Goal: Book appointment/travel/reservation

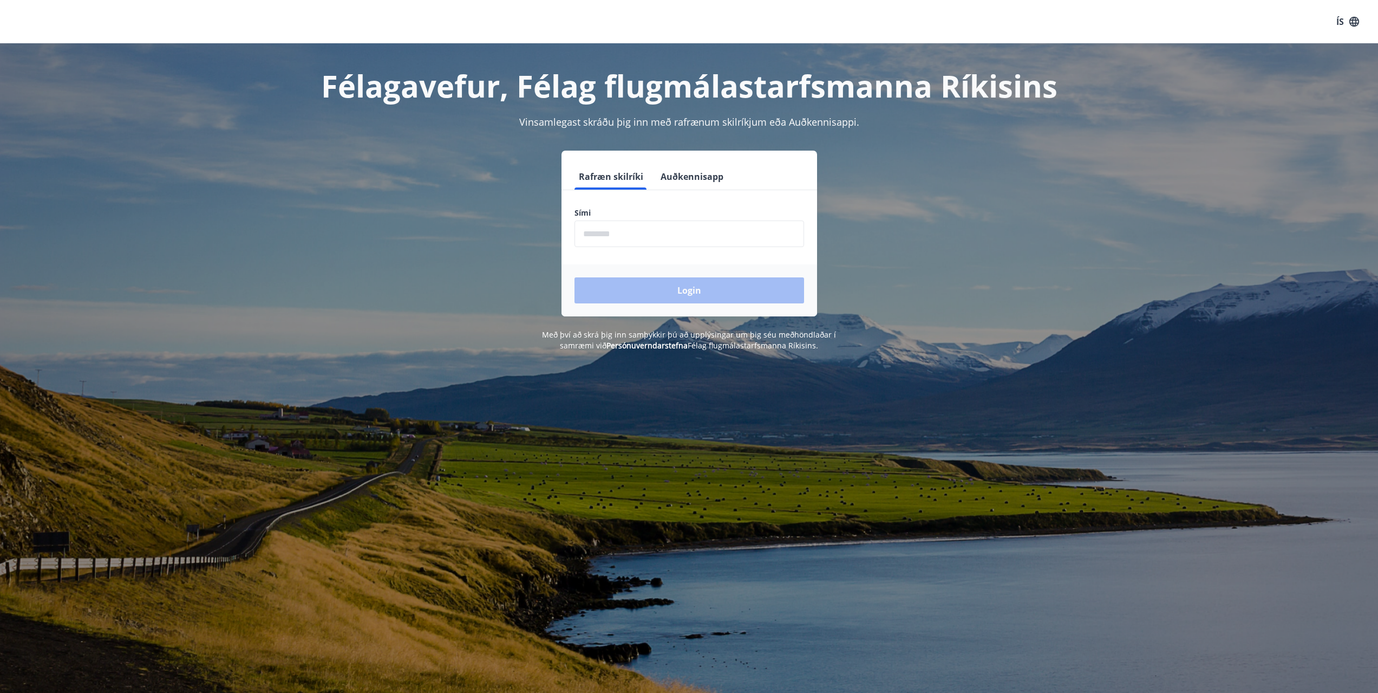
click at [717, 224] on input "phone" at bounding box center [690, 233] width 230 height 27
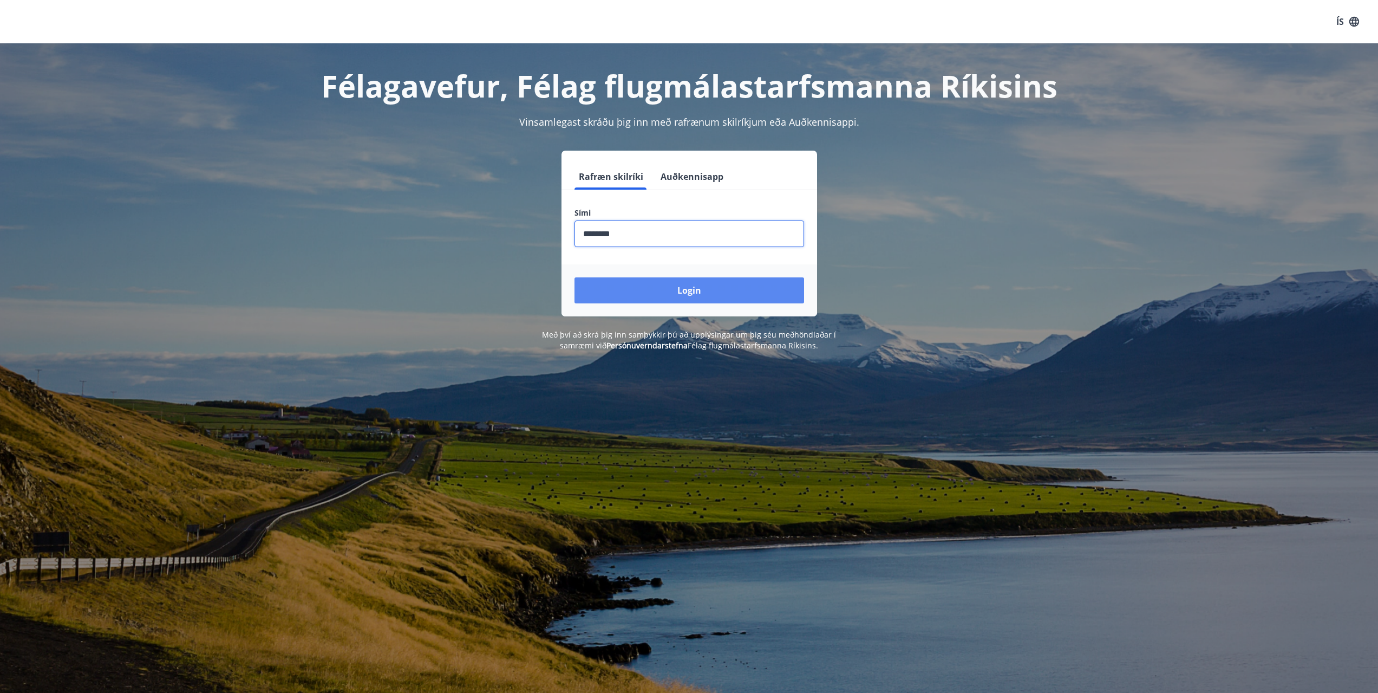
type input "********"
click at [708, 295] on button "Login" at bounding box center [690, 290] width 230 height 26
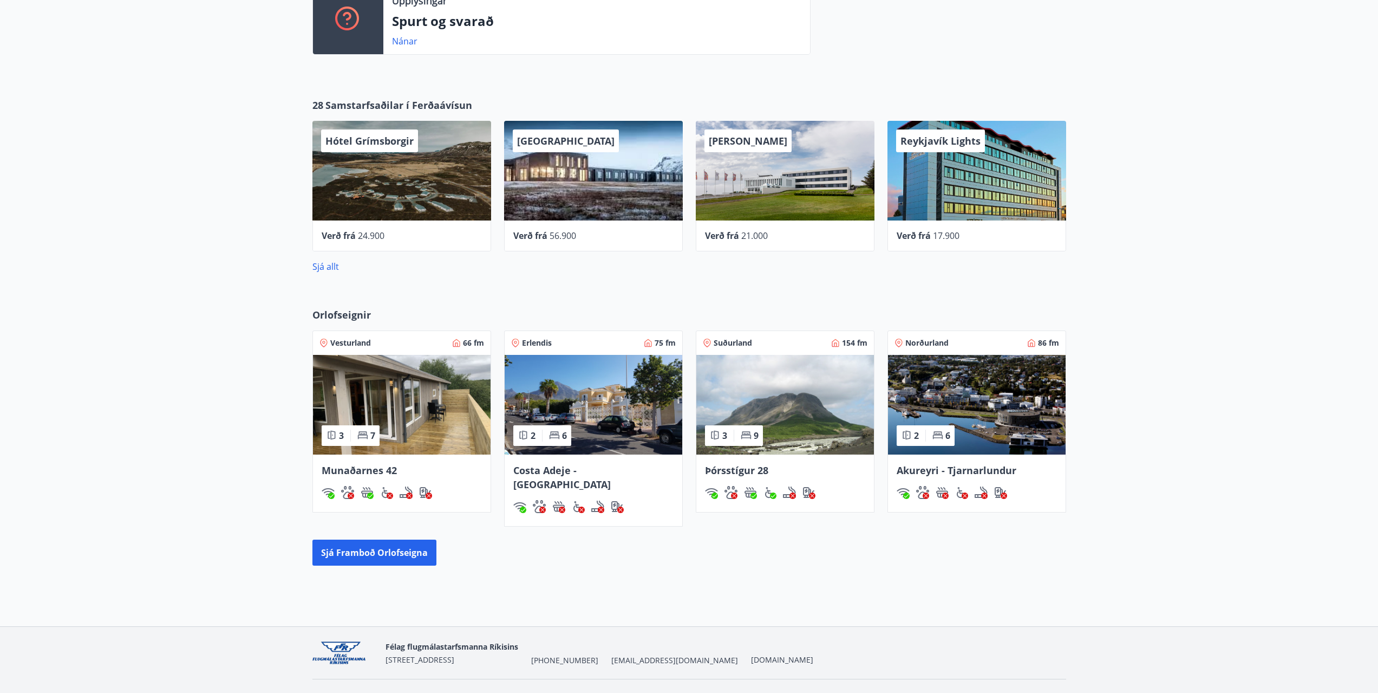
scroll to position [410, 0]
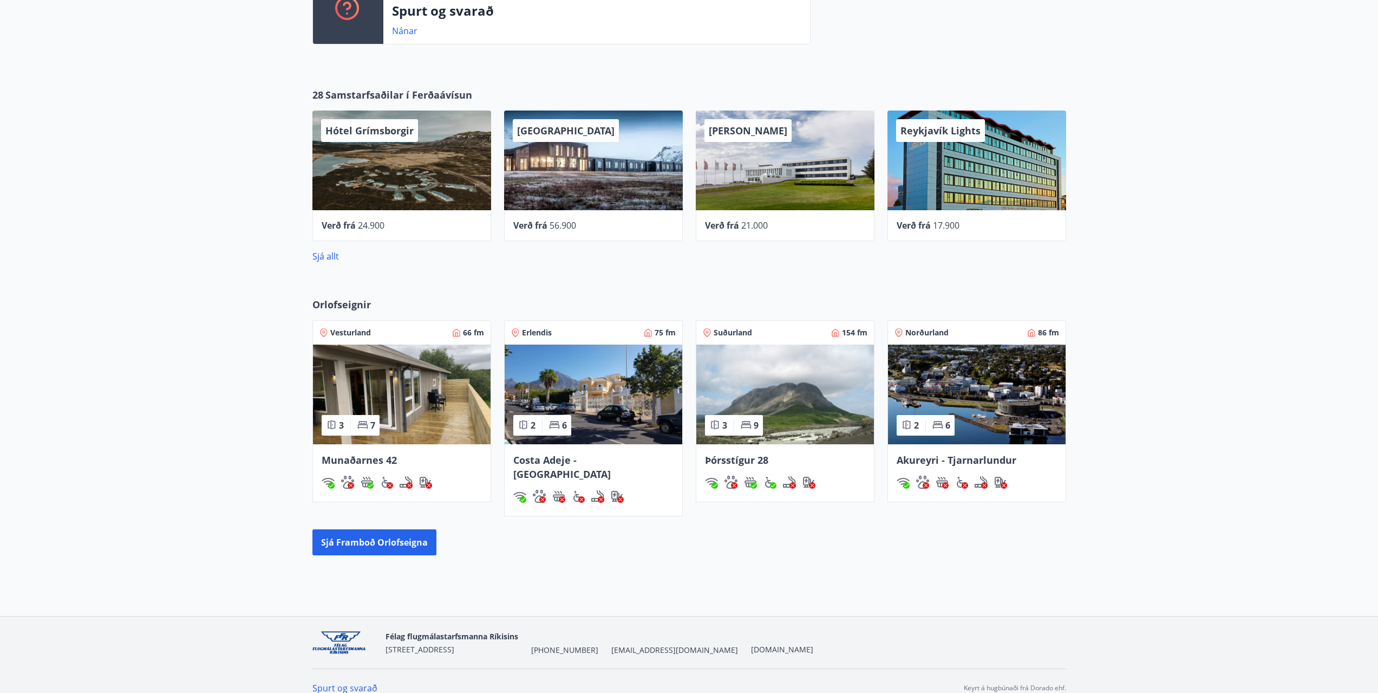
click at [395, 379] on img at bounding box center [402, 394] width 178 height 100
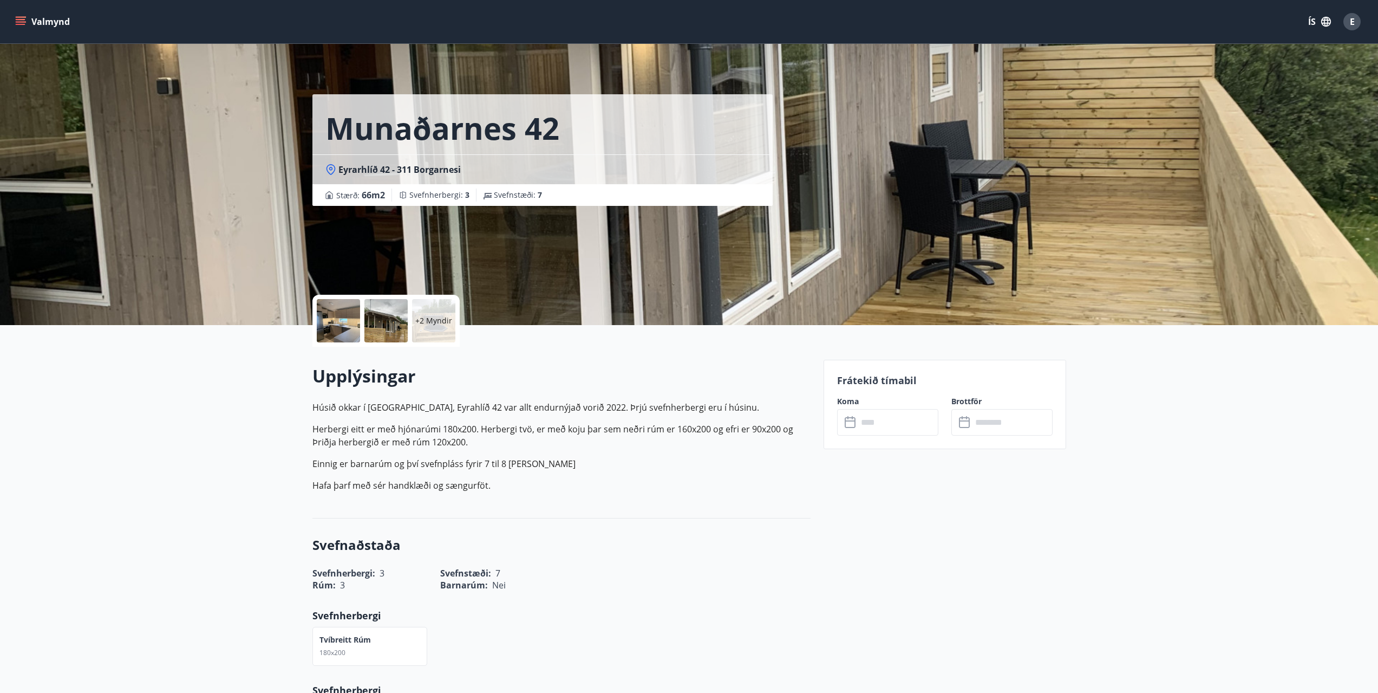
drag, startPoint x: 987, startPoint y: 392, endPoint x: 808, endPoint y: 170, distance: 285.0
click at [40, 22] on button "Valmynd" at bounding box center [43, 21] width 61 height 19
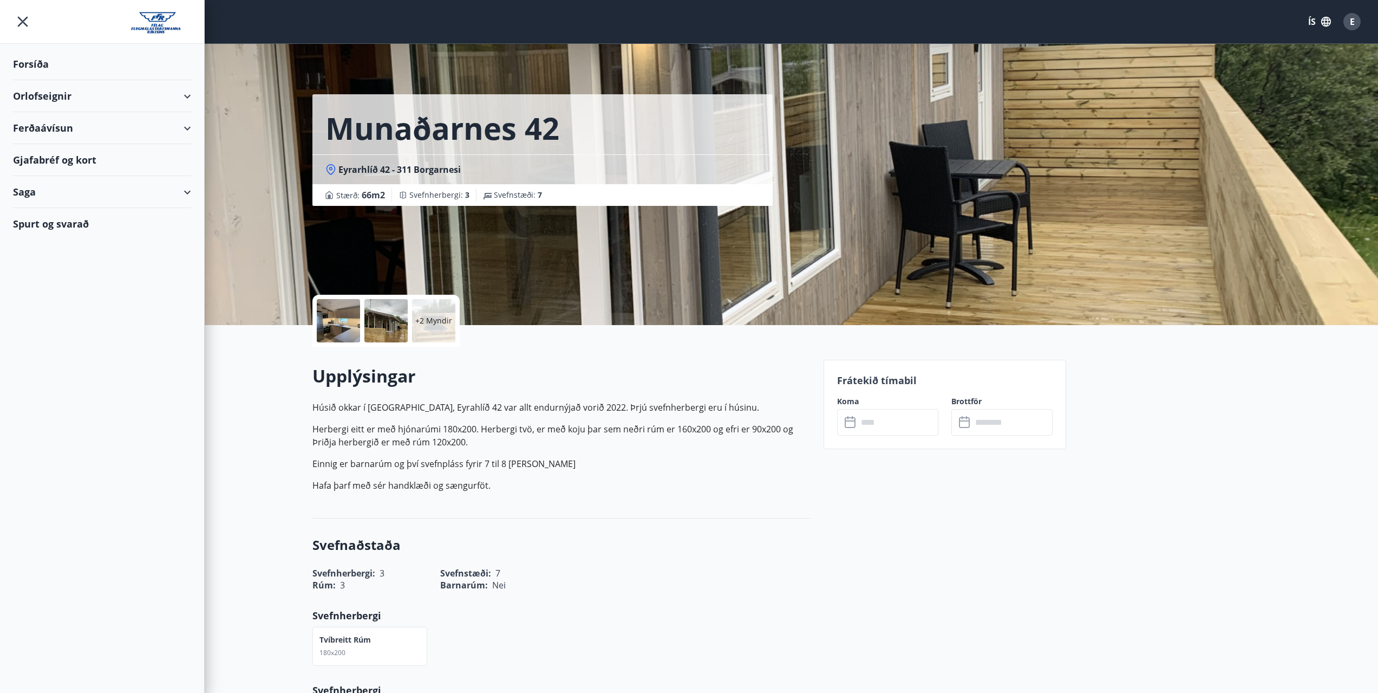
click at [183, 99] on div "Orlofseignir" at bounding box center [102, 96] width 178 height 32
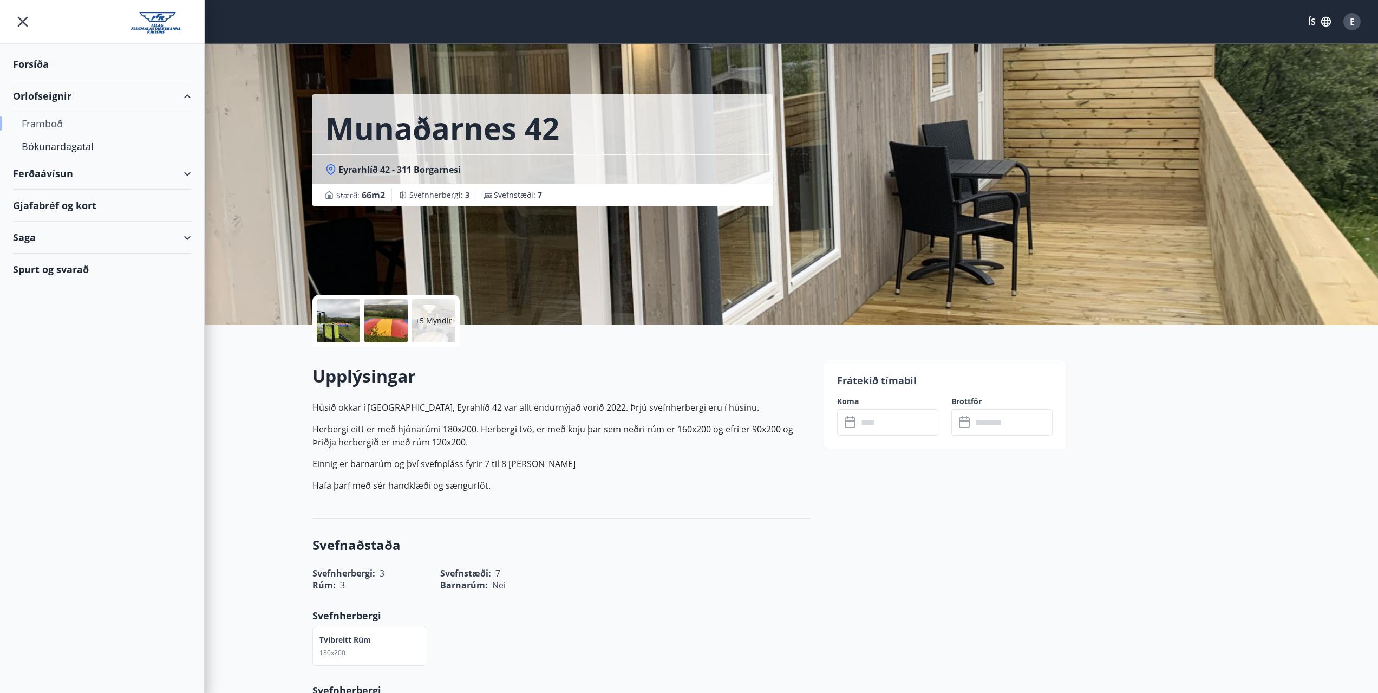
click at [53, 126] on div "Framboð" at bounding box center [102, 123] width 161 height 23
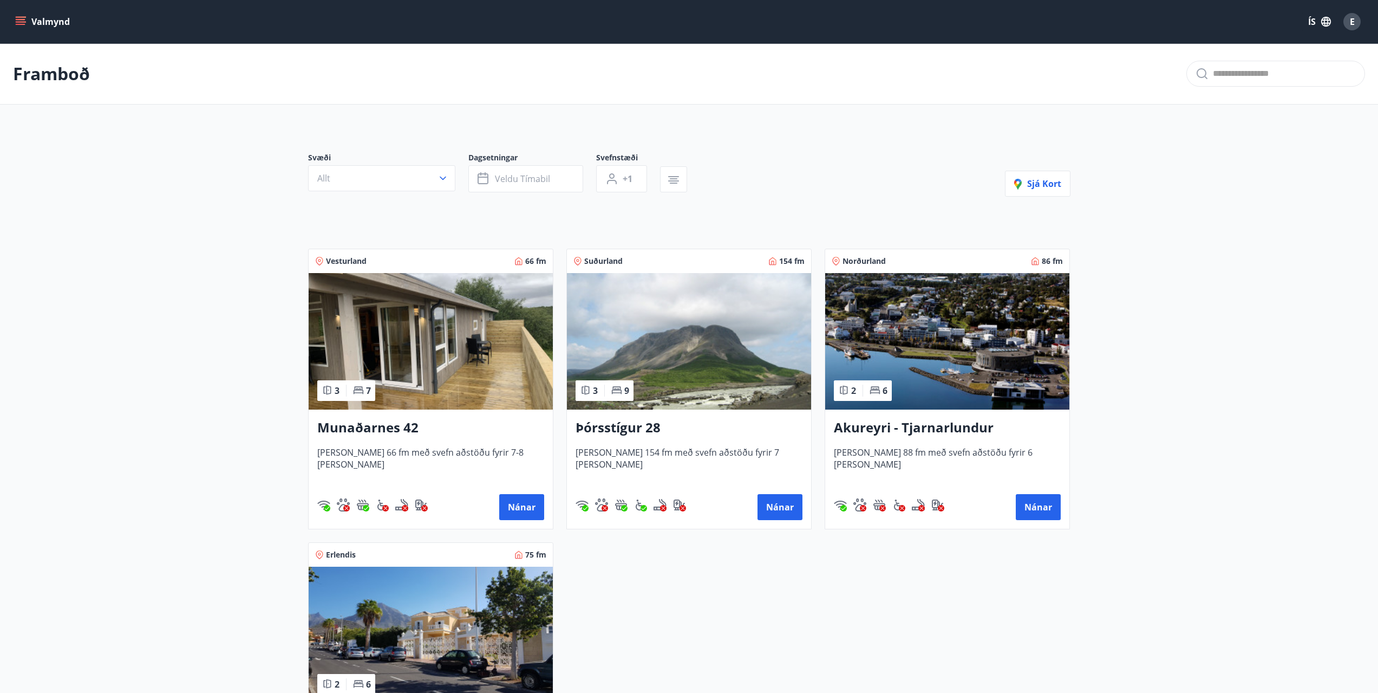
click at [406, 371] on img at bounding box center [431, 341] width 244 height 136
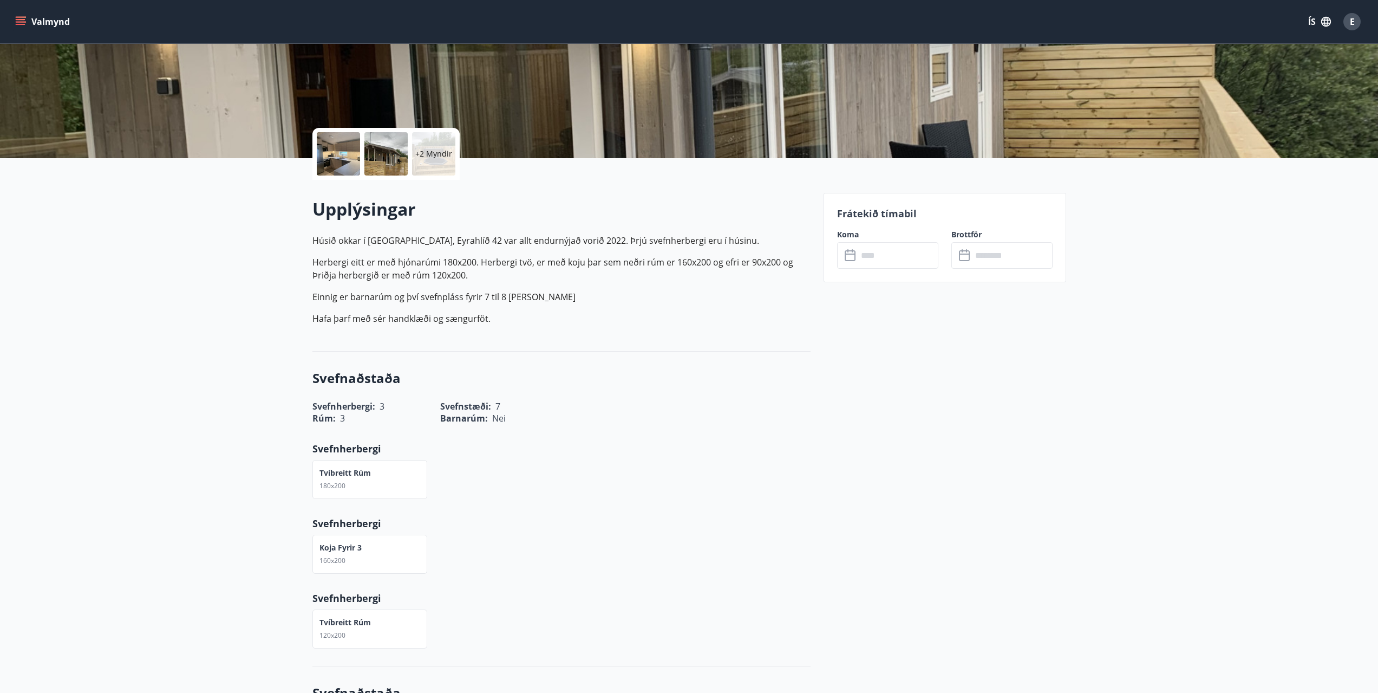
scroll to position [54, 0]
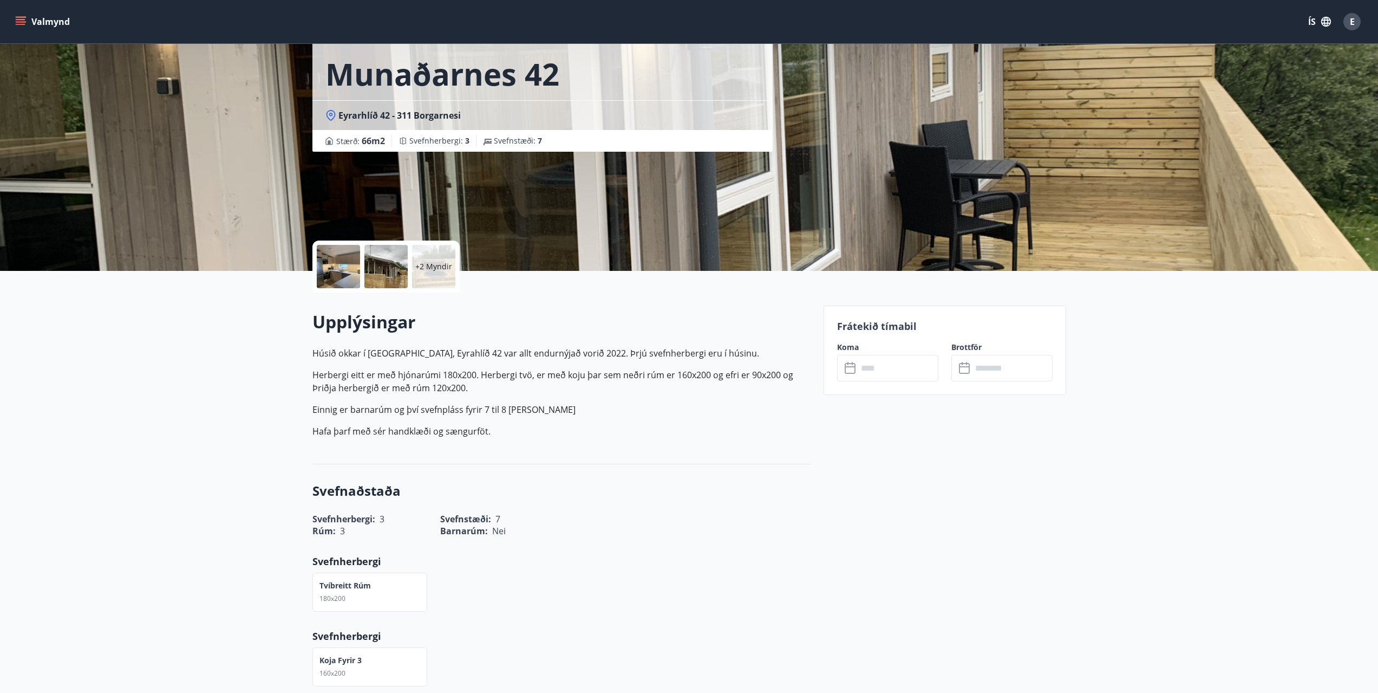
click at [886, 363] on input "text" at bounding box center [898, 368] width 81 height 27
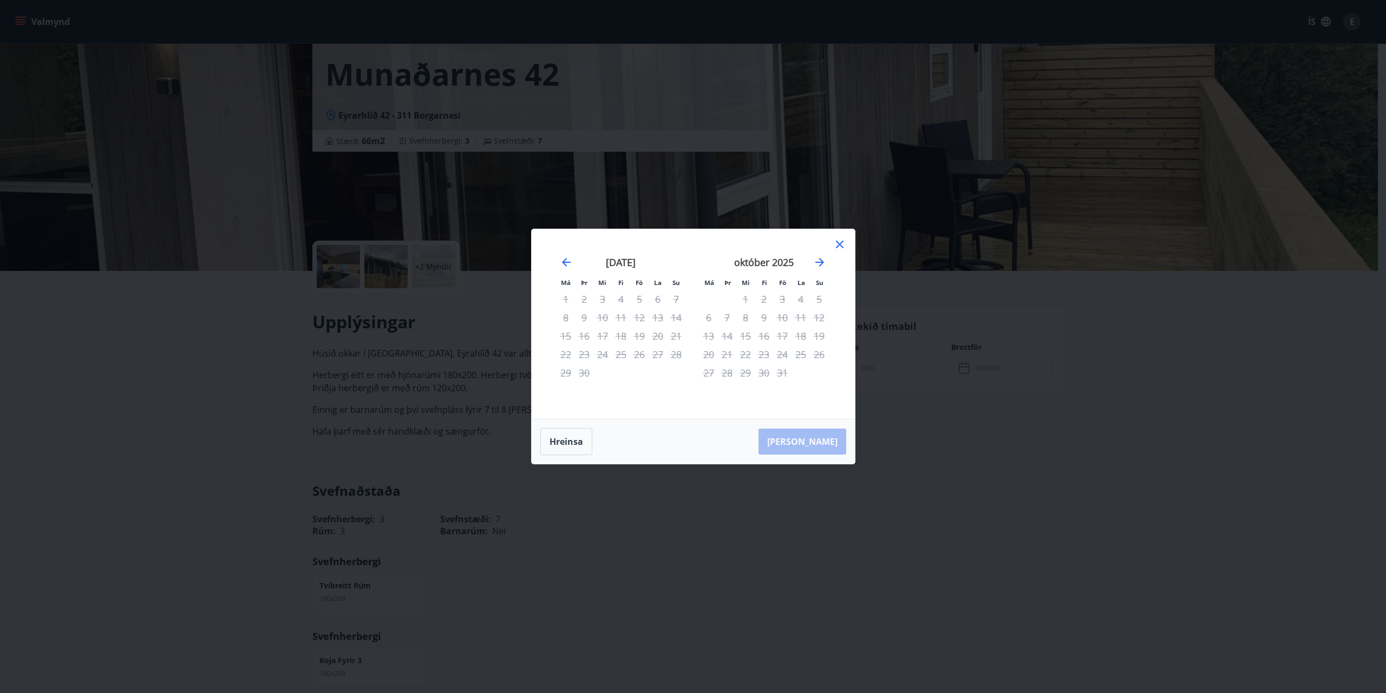
click at [780, 354] on div "24" at bounding box center [782, 354] width 18 height 18
click at [833, 250] on icon at bounding box center [839, 244] width 13 height 13
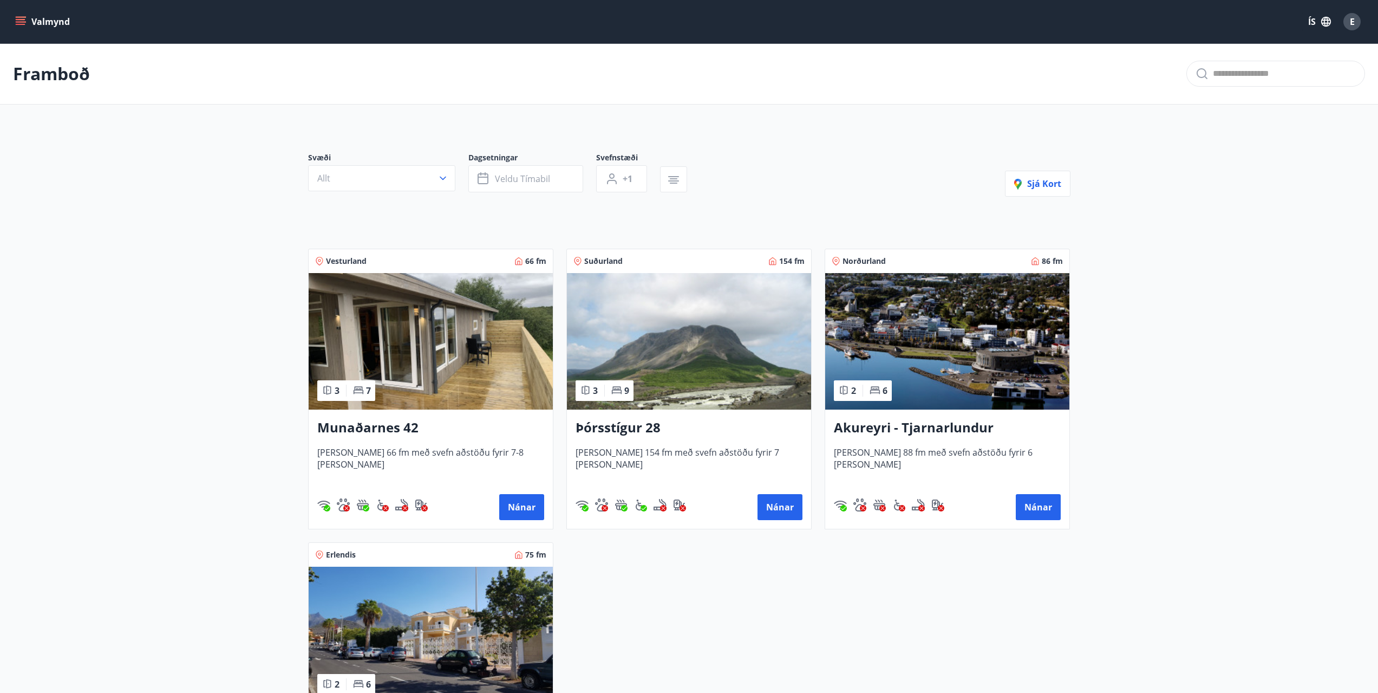
click at [720, 328] on img at bounding box center [689, 341] width 244 height 136
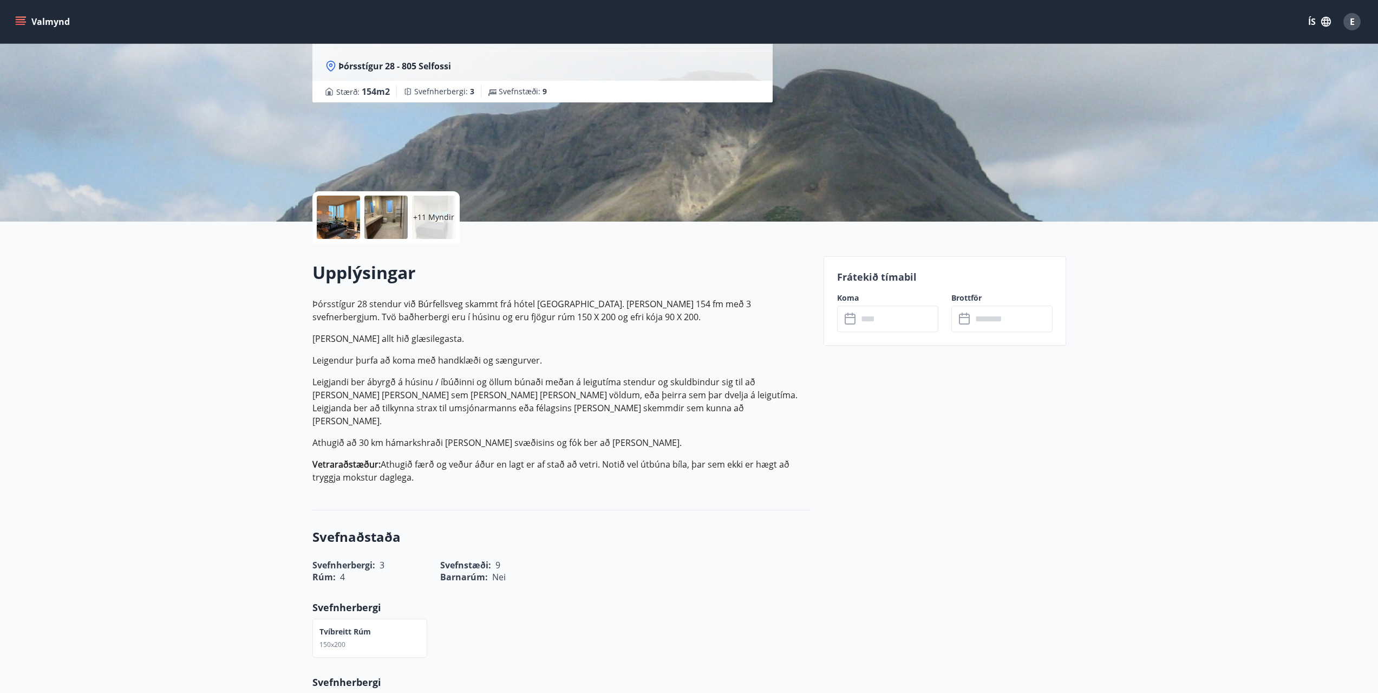
scroll to position [108, 0]
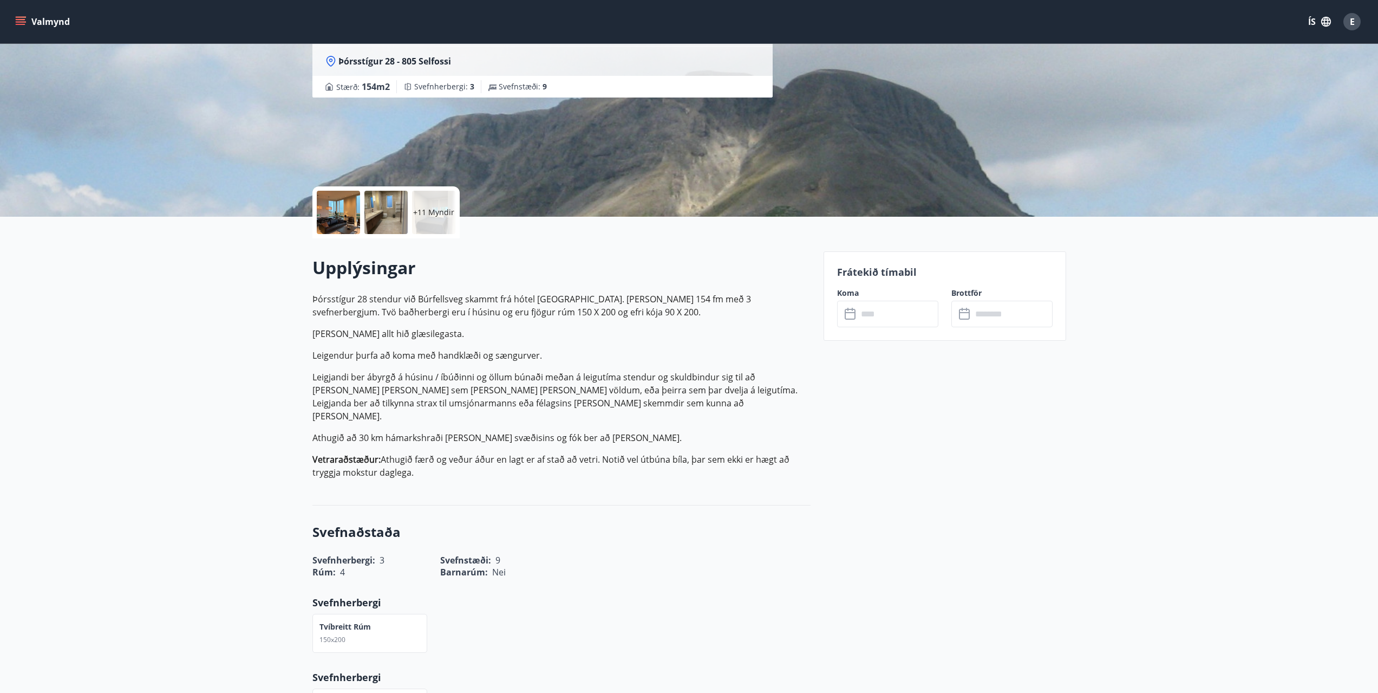
click at [887, 314] on input "text" at bounding box center [898, 314] width 81 height 27
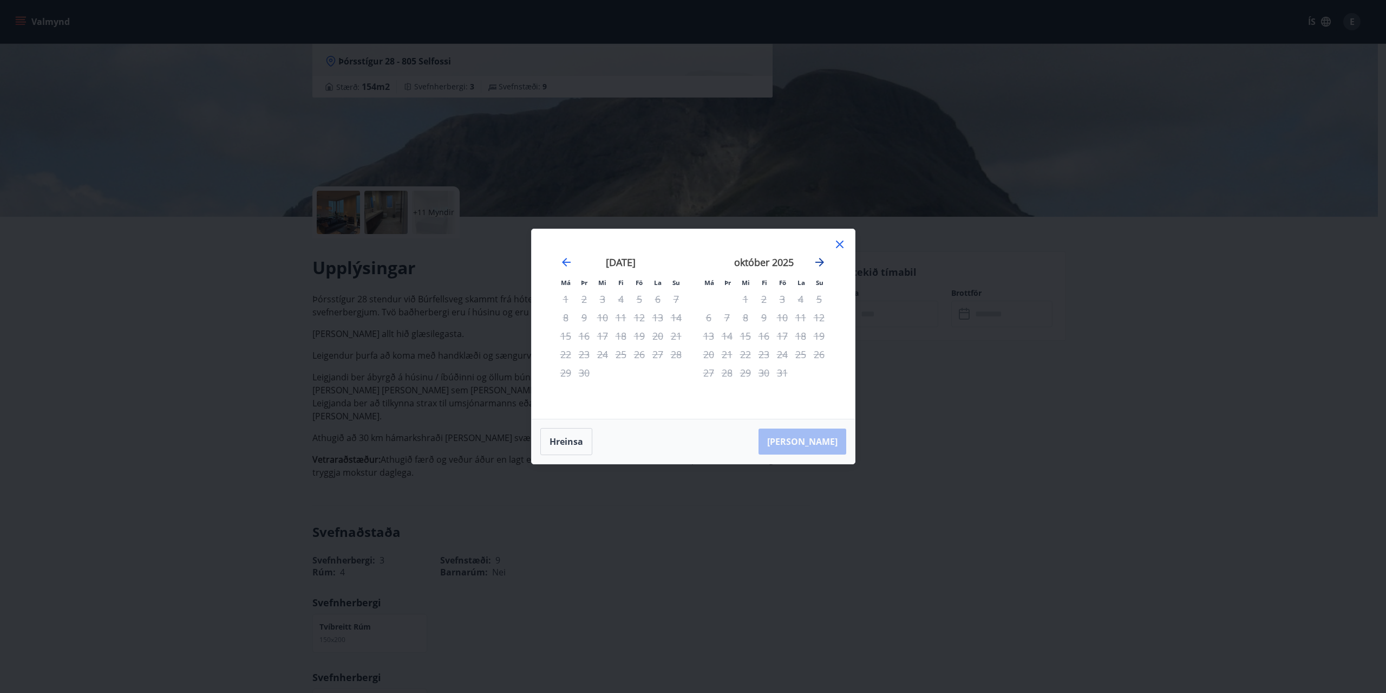
click at [818, 261] on icon "Move forward to switch to the next month." at bounding box center [819, 262] width 13 height 13
click at [839, 246] on icon at bounding box center [839, 244] width 13 height 13
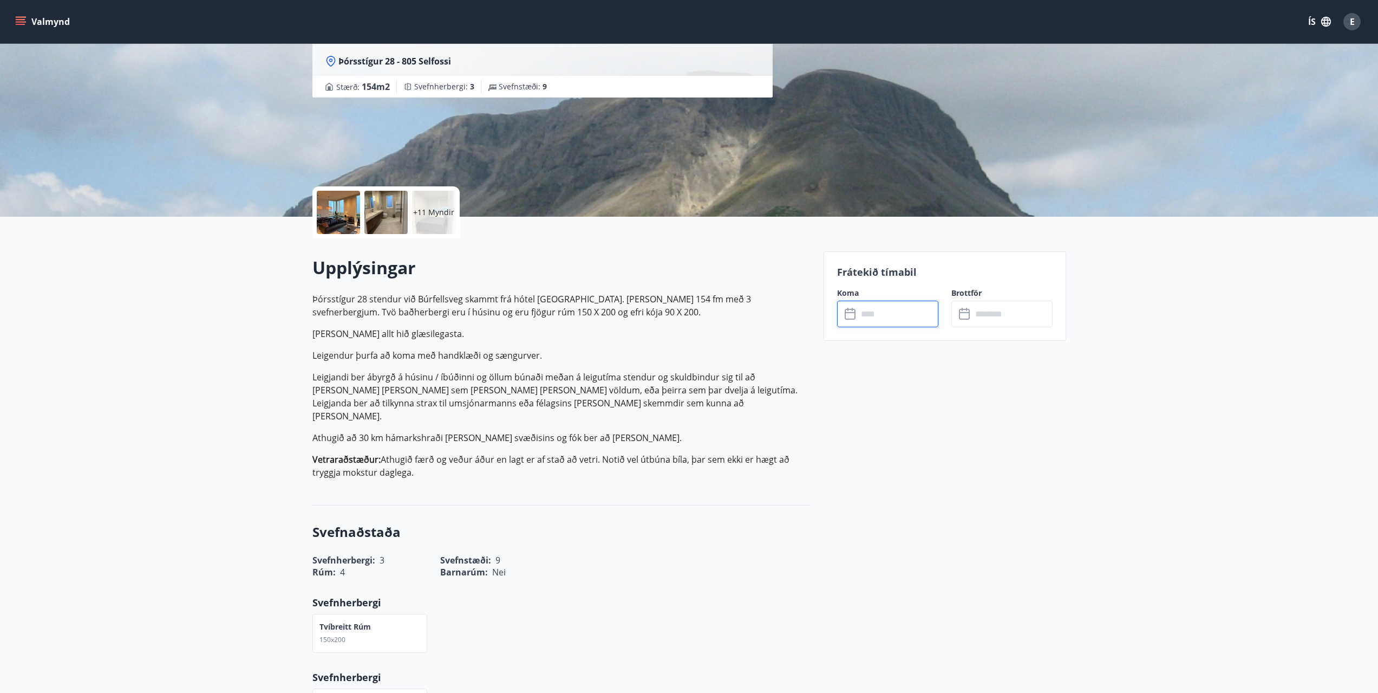
drag, startPoint x: 360, startPoint y: 202, endPoint x: 350, endPoint y: 198, distance: 10.5
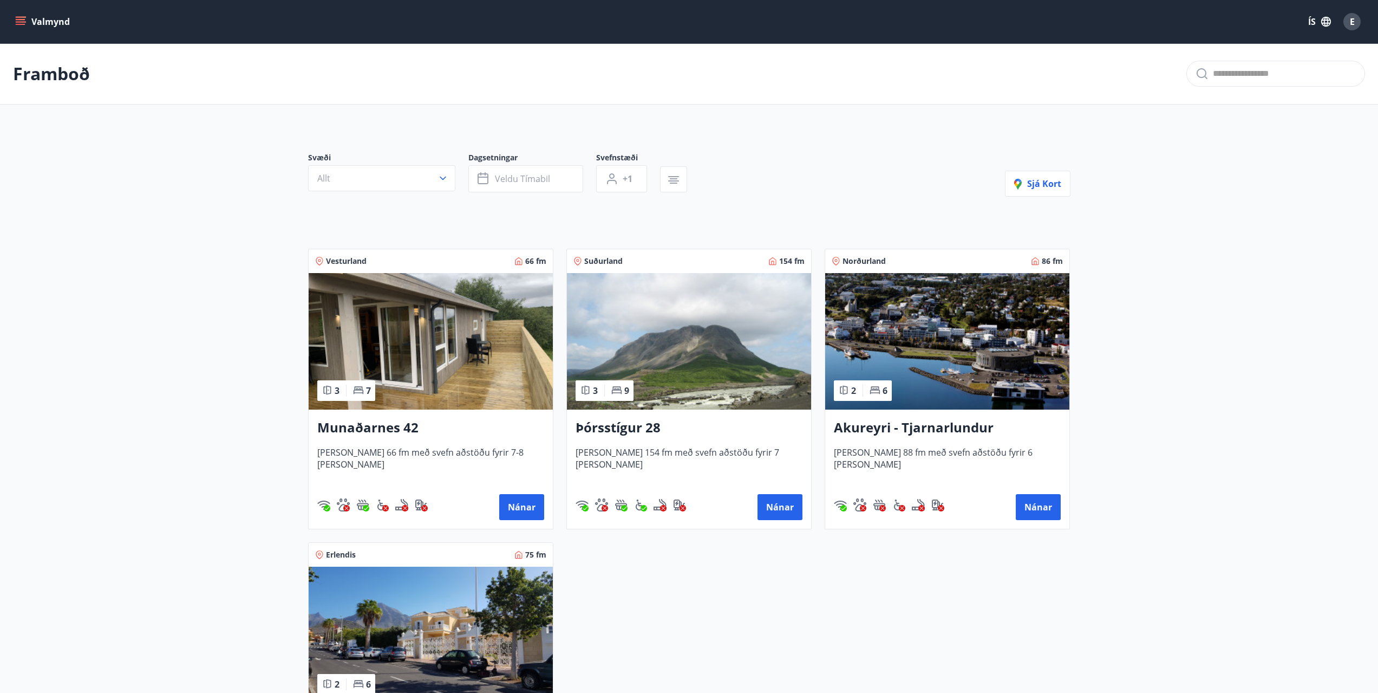
click at [27, 25] on button "Valmynd" at bounding box center [43, 21] width 61 height 19
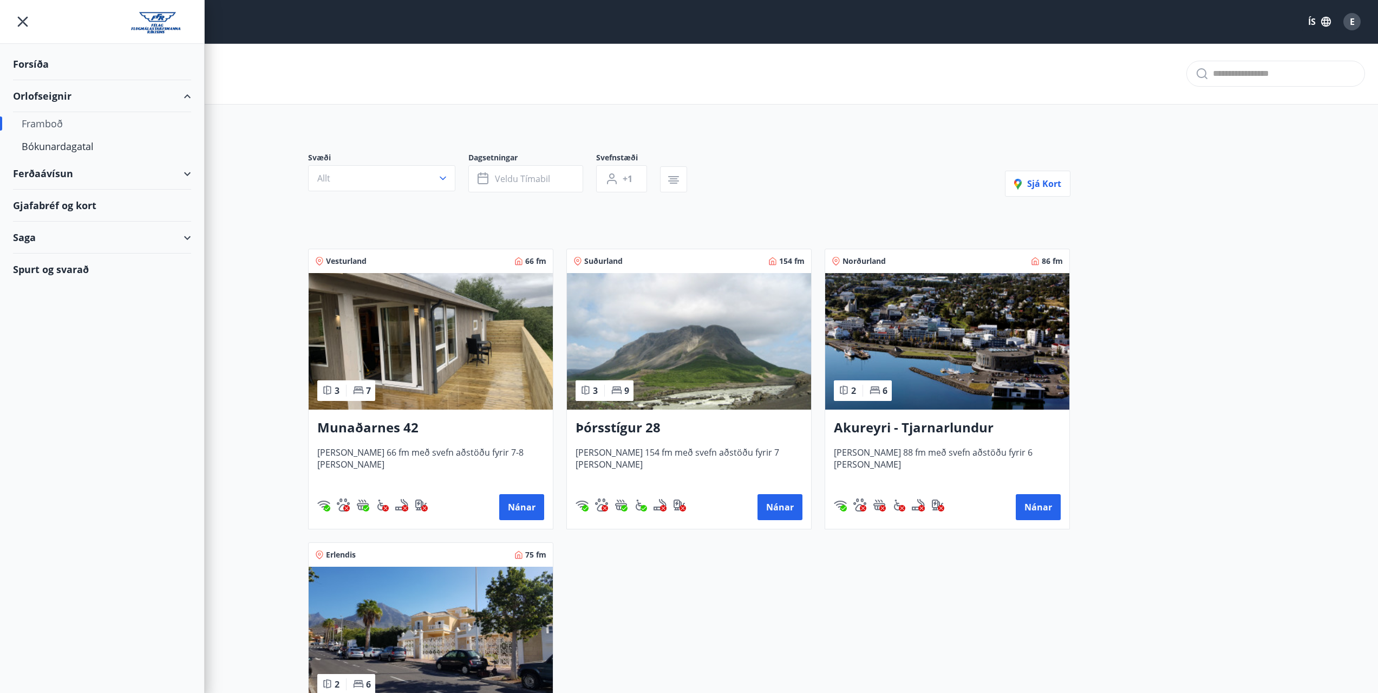
click at [57, 66] on div "Forsíða" at bounding box center [102, 64] width 178 height 32
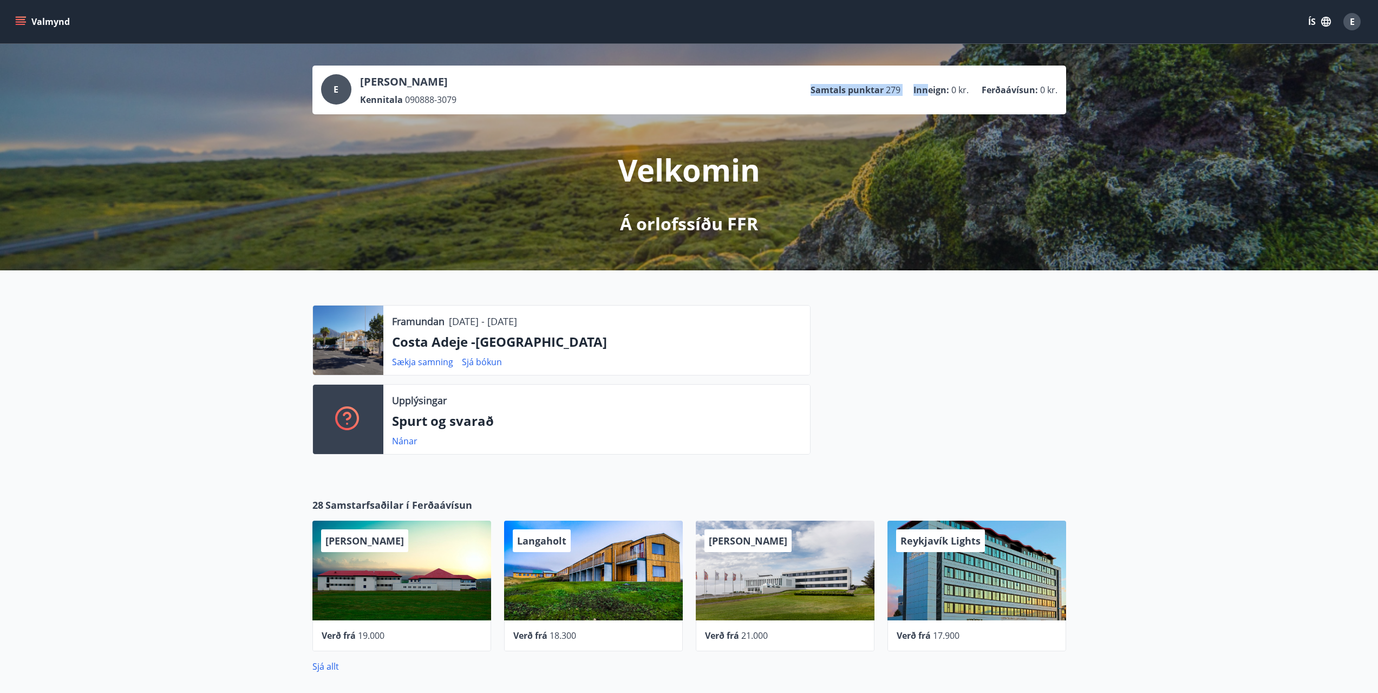
drag, startPoint x: 774, startPoint y: 82, endPoint x: 927, endPoint y: 78, distance: 152.2
click at [927, 78] on div "E Eyþór Pétursson Kennitala 090888-3079 Samtals punktar 279 Inneign : 0 kr. Fer…" at bounding box center [689, 89] width 736 height 31
click at [903, 89] on ul "Samtals punktar 279 Inneign : 0 kr. Ferðaávísun : 0 kr." at bounding box center [934, 90] width 247 height 21
drag, startPoint x: 884, startPoint y: 89, endPoint x: 899, endPoint y: 88, distance: 15.2
click at [899, 88] on li "Samtals punktar 279" at bounding box center [856, 90] width 90 height 12
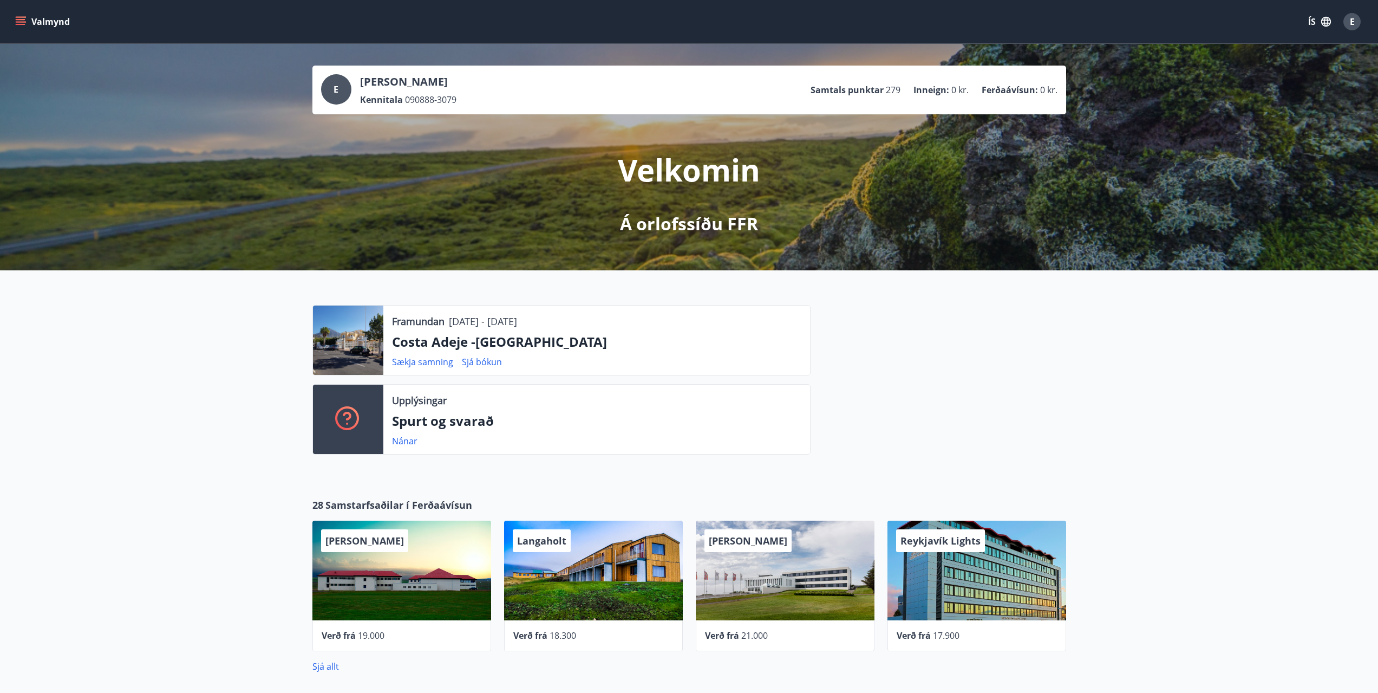
click at [1117, 467] on div "Framundan 14.10.2025 - 21.10.2025 Costa Adeje -Tenerife Sækja samning Sjá bókun…" at bounding box center [689, 375] width 1378 height 210
click at [1099, 405] on div "Framundan 14.10.2025 - 21.10.2025 Costa Adeje -Tenerife Sækja samning Sjá bókun…" at bounding box center [689, 375] width 1378 height 210
click at [1048, 345] on div at bounding box center [939, 384] width 256 height 158
drag, startPoint x: 1114, startPoint y: 342, endPoint x: 1079, endPoint y: 152, distance: 193.2
click at [29, 19] on button "Valmynd" at bounding box center [43, 21] width 61 height 19
